Goal: Task Accomplishment & Management: Use online tool/utility

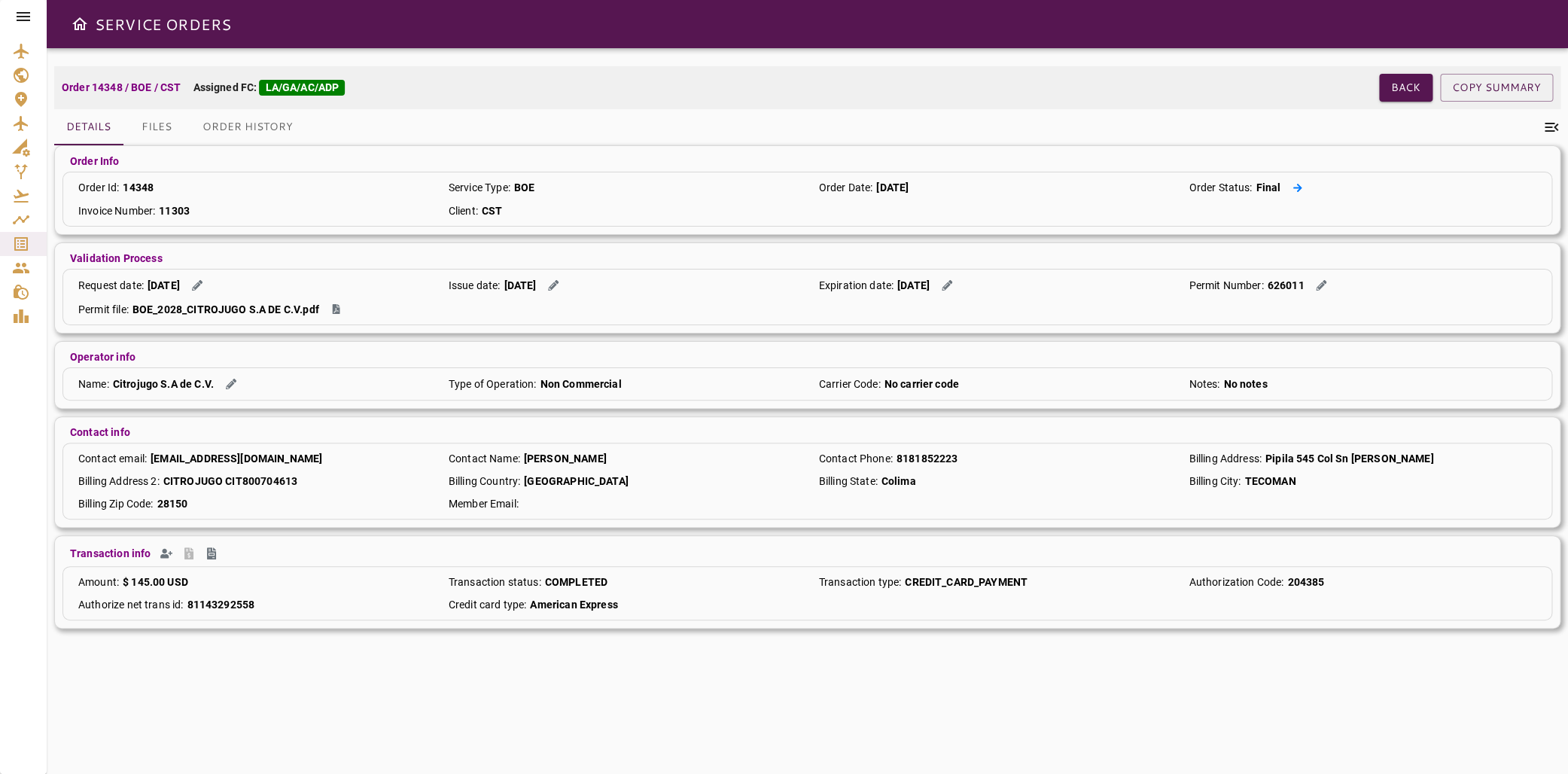
click at [1293, 186] on icon at bounding box center [1298, 187] width 10 height 10
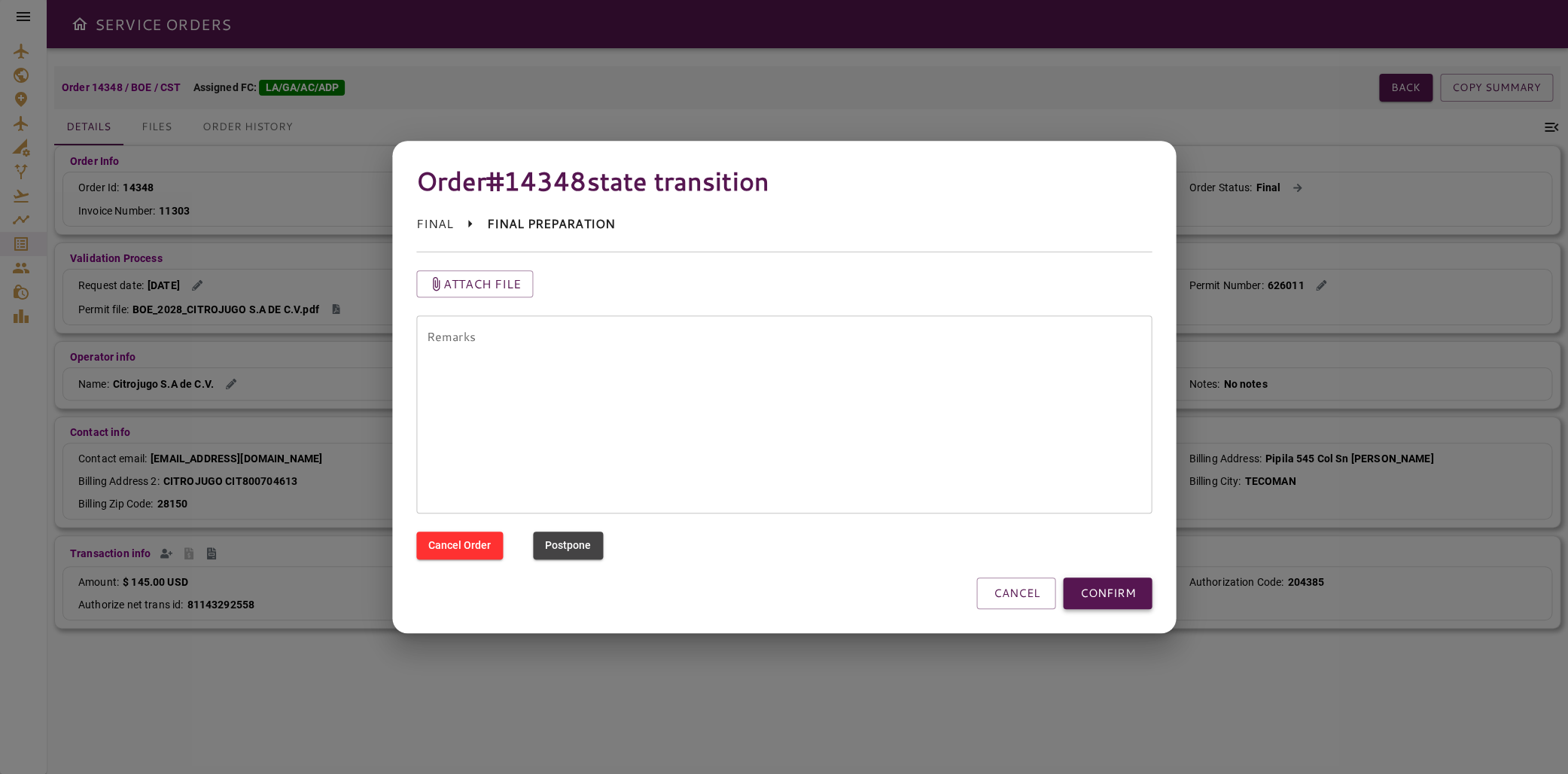
click at [1109, 599] on button "CONFIRM" at bounding box center [1107, 593] width 89 height 32
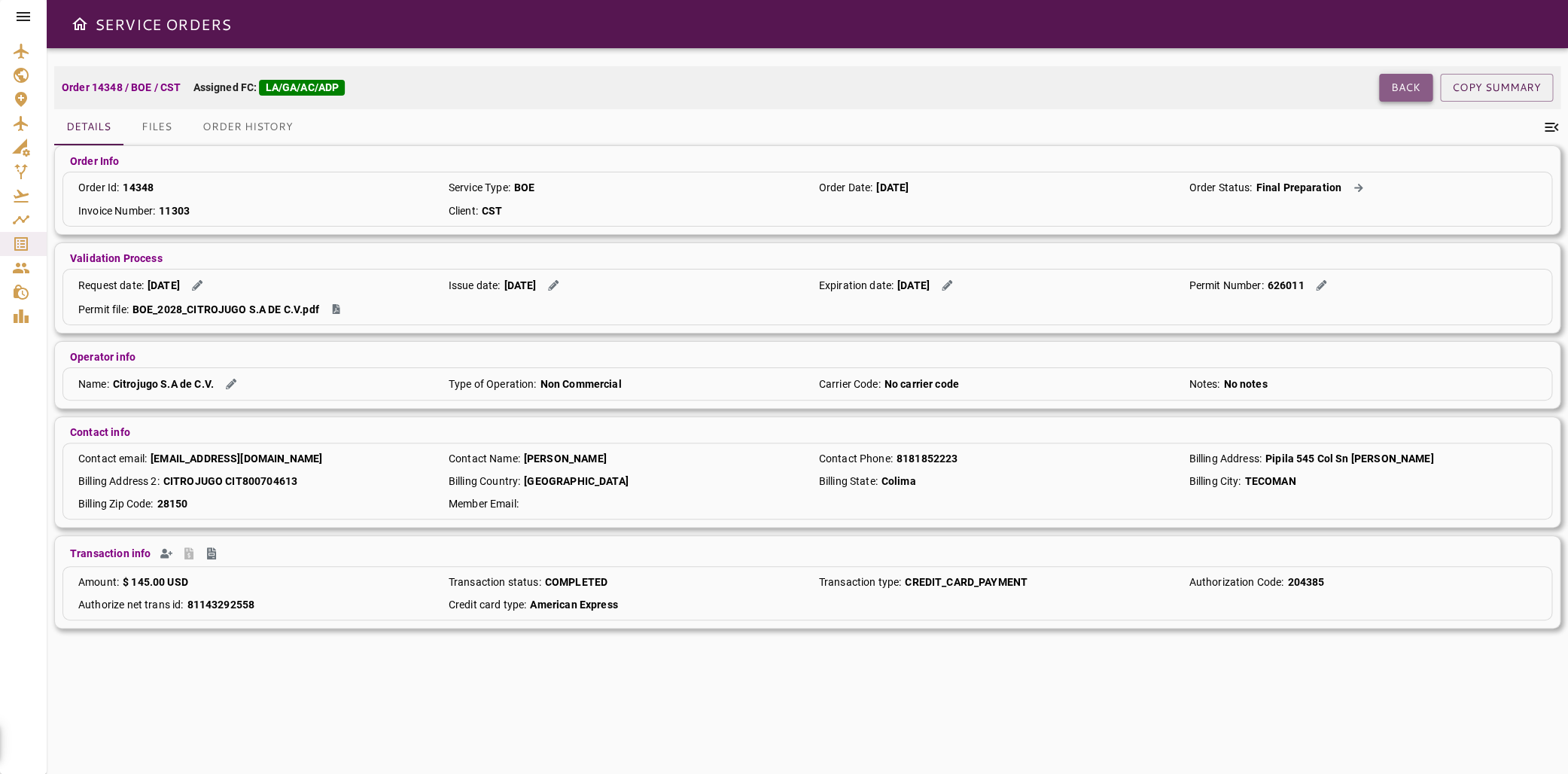
click at [1390, 89] on button "Back" at bounding box center [1406, 88] width 54 height 28
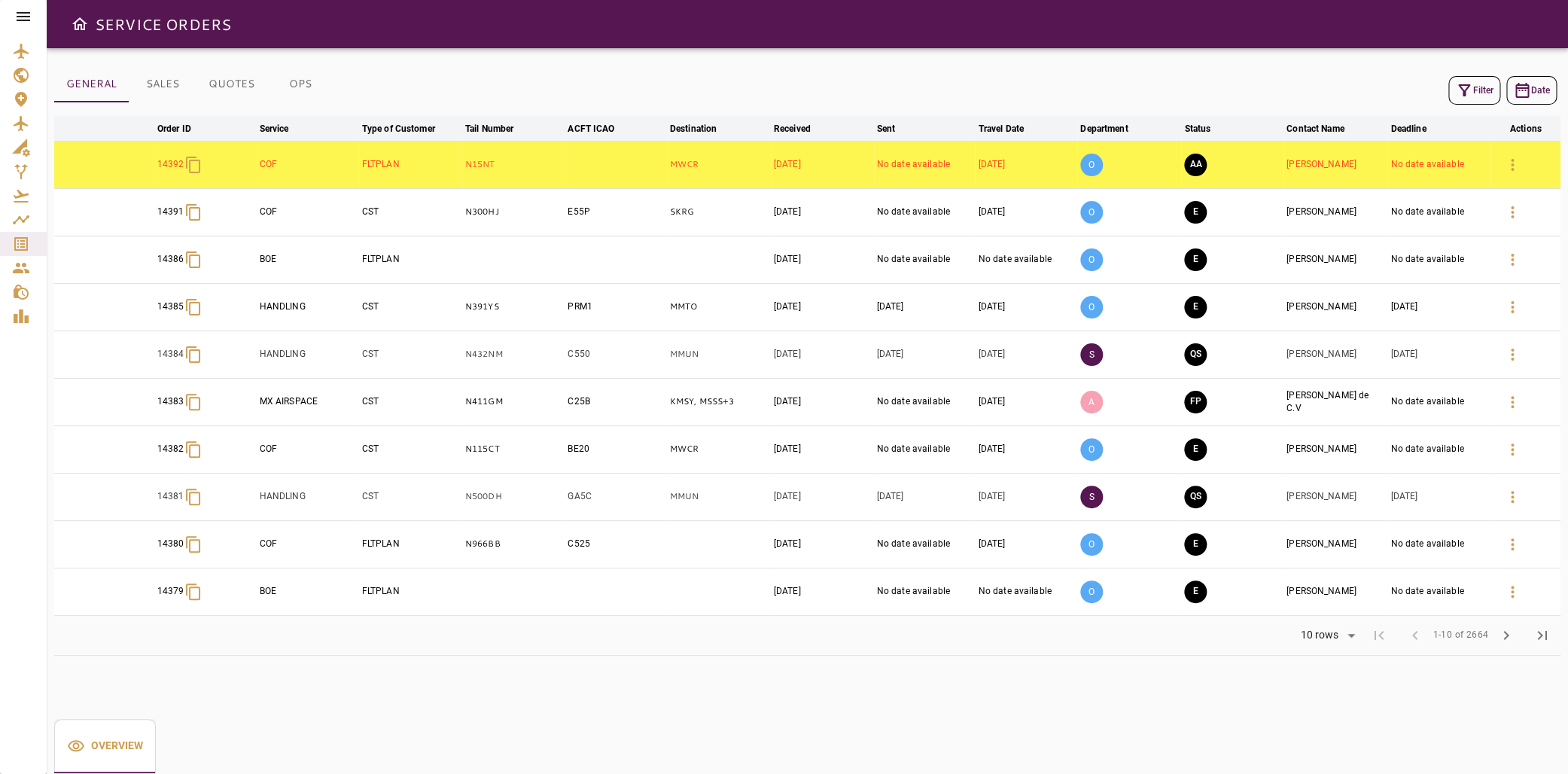
click at [309, 90] on button "OPS" at bounding box center [300, 84] width 68 height 37
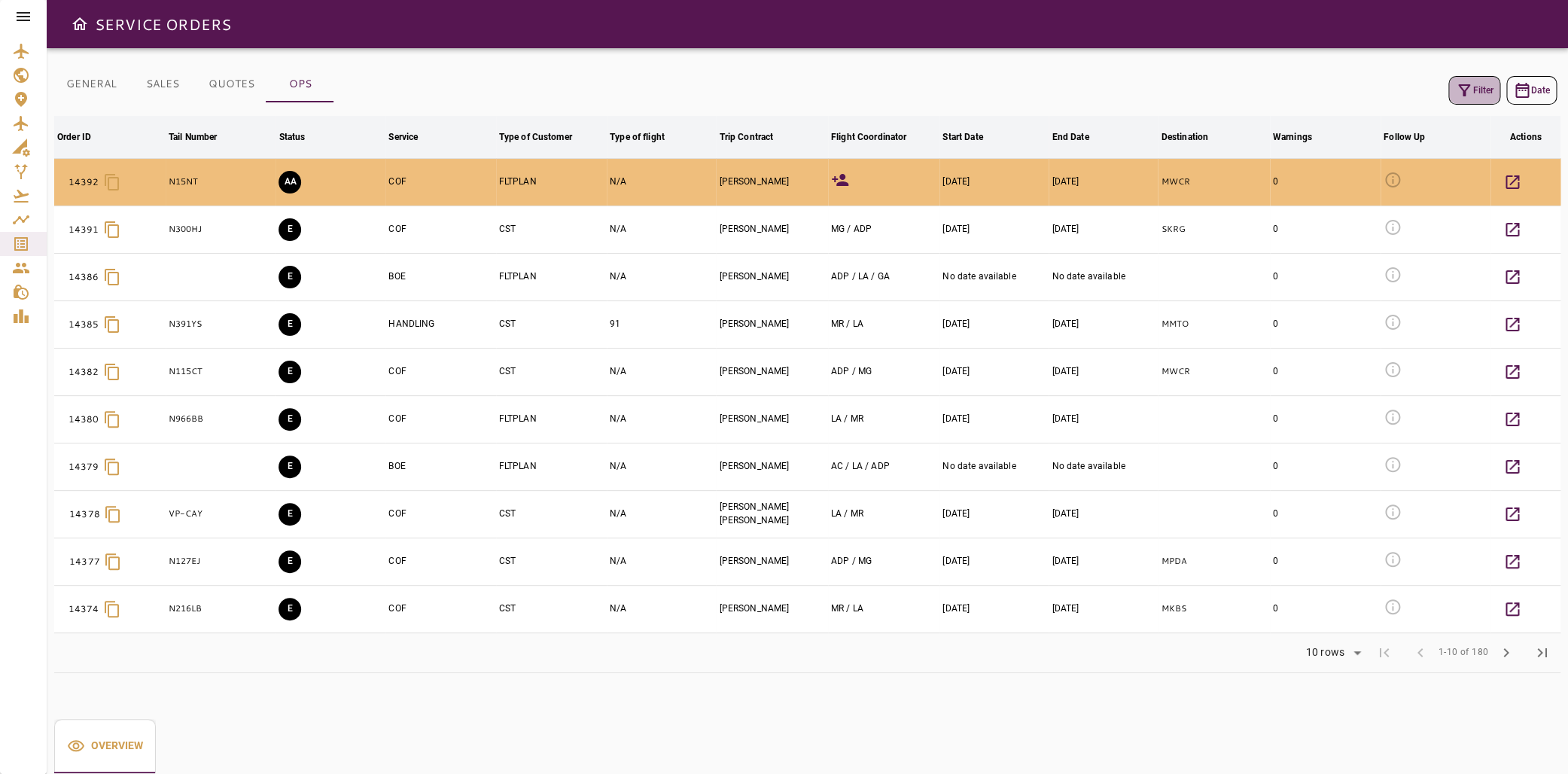
click at [1455, 91] on icon "button" at bounding box center [1464, 90] width 18 height 18
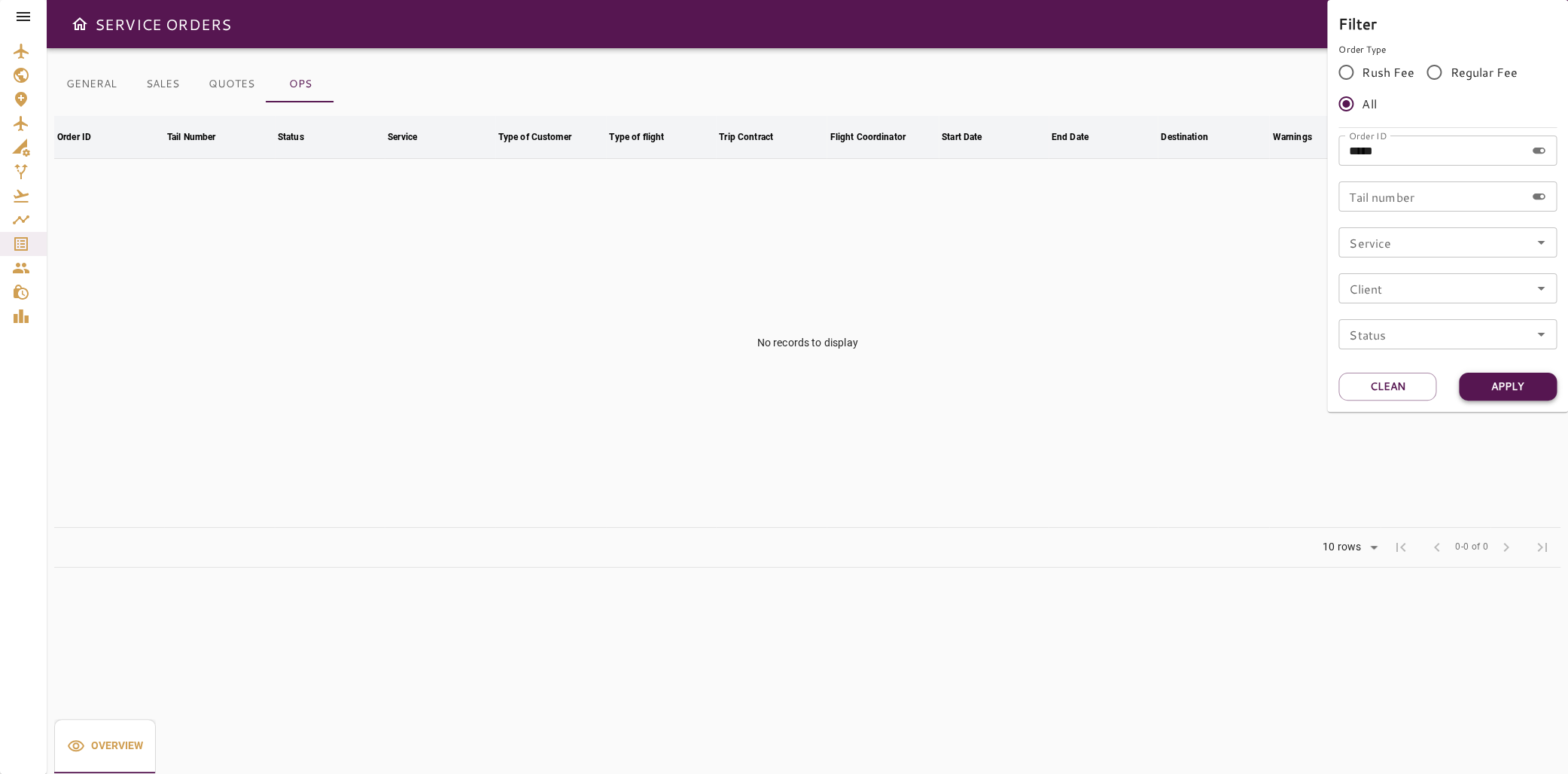
click at [1536, 379] on button "Apply" at bounding box center [1508, 387] width 98 height 28
click at [1506, 392] on button "Apply" at bounding box center [1508, 387] width 98 height 28
click at [1416, 157] on input "*****" at bounding box center [1432, 150] width 186 height 30
click at [1504, 392] on button "Apply" at bounding box center [1508, 387] width 98 height 28
click at [886, 271] on div at bounding box center [784, 387] width 1568 height 774
